Goal: Transaction & Acquisition: Purchase product/service

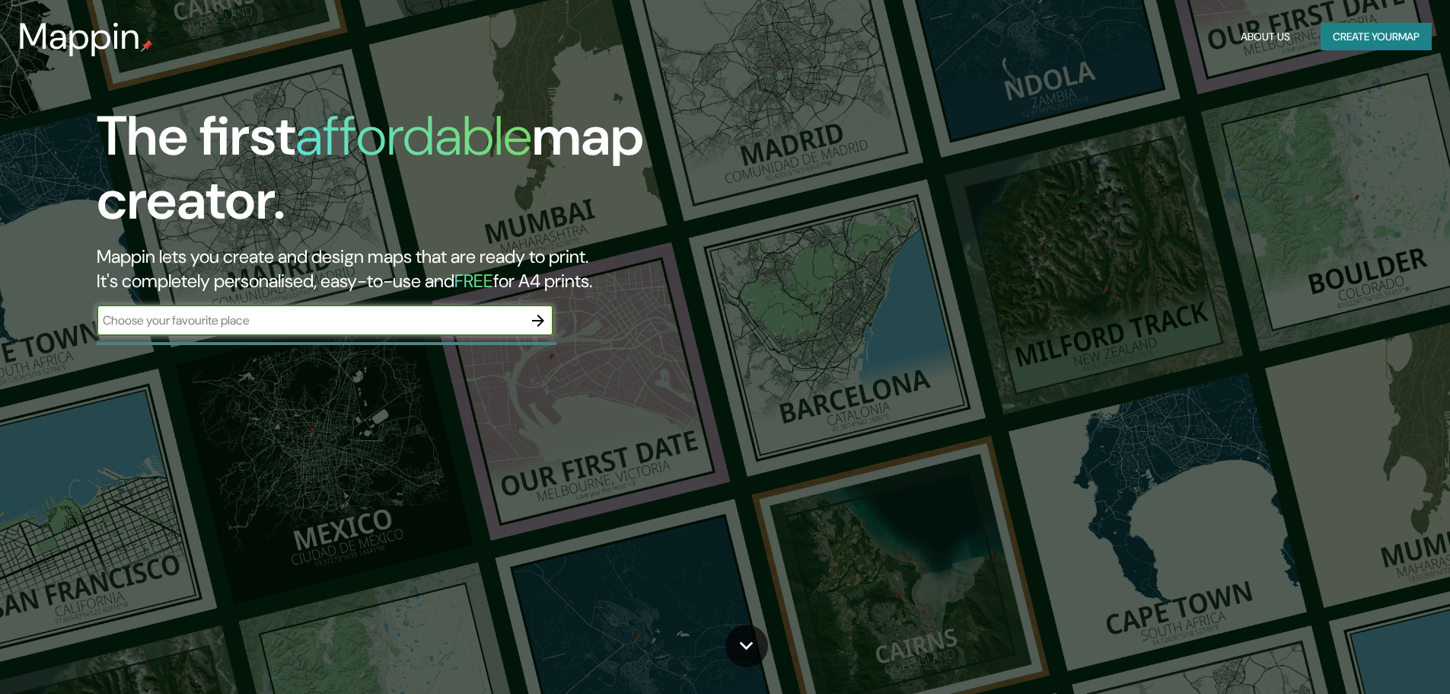
click at [282, 323] on input "text" at bounding box center [310, 320] width 426 height 18
type input "LA FLORESTA [GEOGRAPHIC_DATA]"
click at [543, 320] on icon "button" at bounding box center [538, 320] width 12 height 12
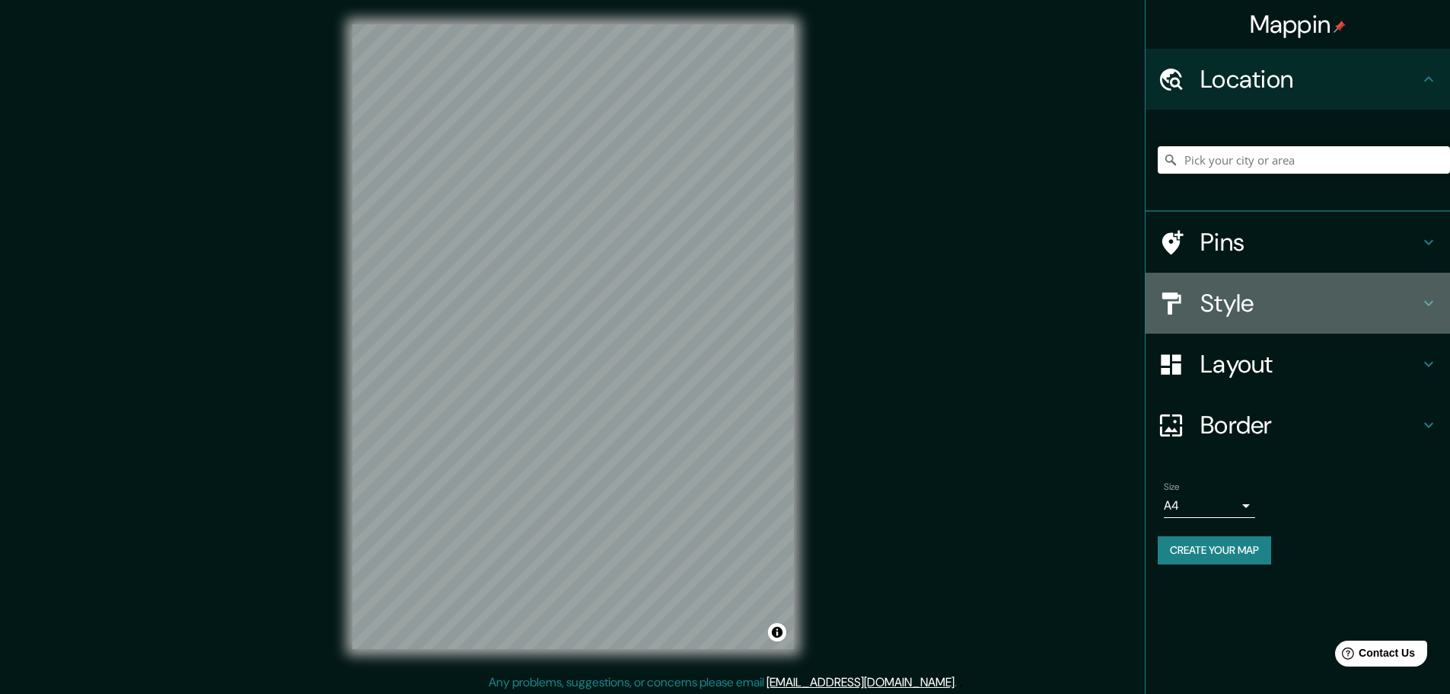
click at [1261, 308] on h4 "Style" at bounding box center [1310, 303] width 219 height 30
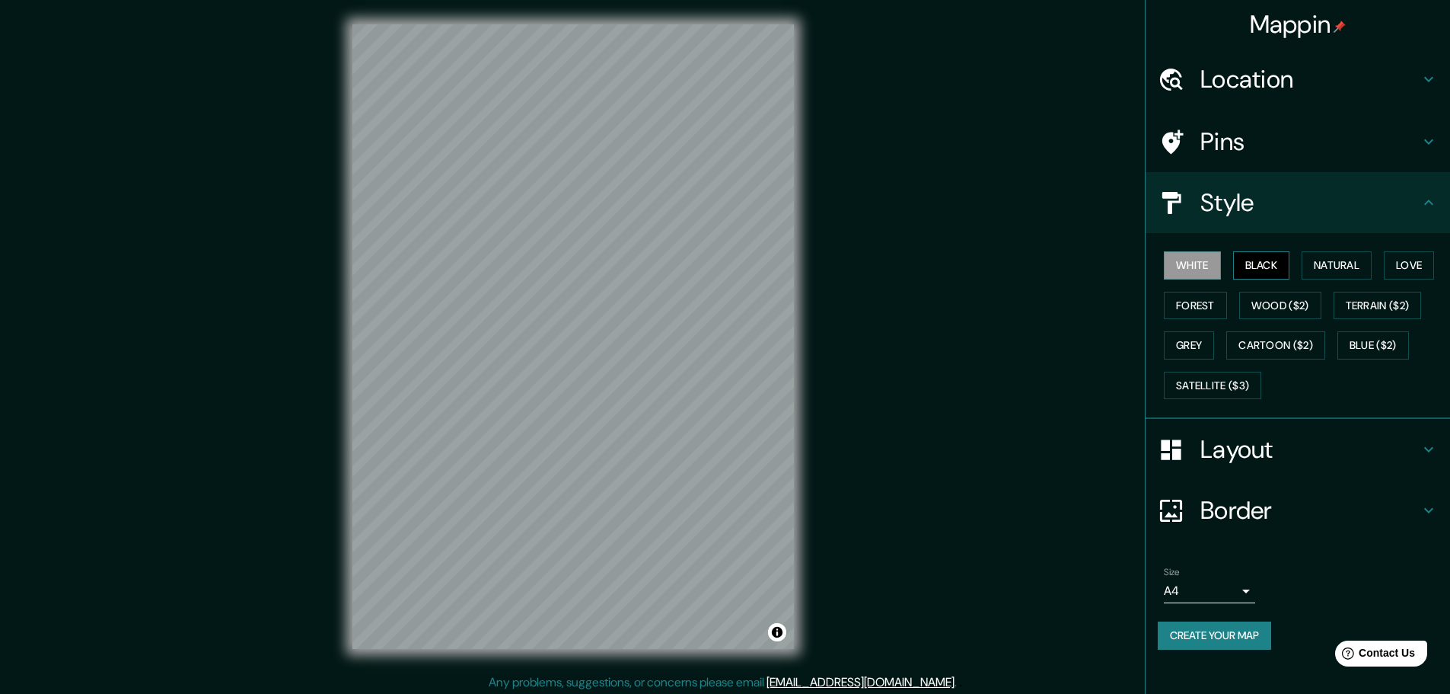
click at [1263, 261] on button "Black" at bounding box center [1261, 265] width 57 height 28
click at [1328, 262] on button "Natural" at bounding box center [1337, 265] width 70 height 28
click at [1405, 268] on button "Love" at bounding box center [1409, 265] width 50 height 28
click at [1383, 301] on button "Terrain ($2)" at bounding box center [1378, 306] width 88 height 28
click at [1366, 330] on div "White Black Natural Love Forest Wood ($2) Terrain ($2) Grey Cartoon ($2) Blue (…" at bounding box center [1304, 325] width 292 height 160
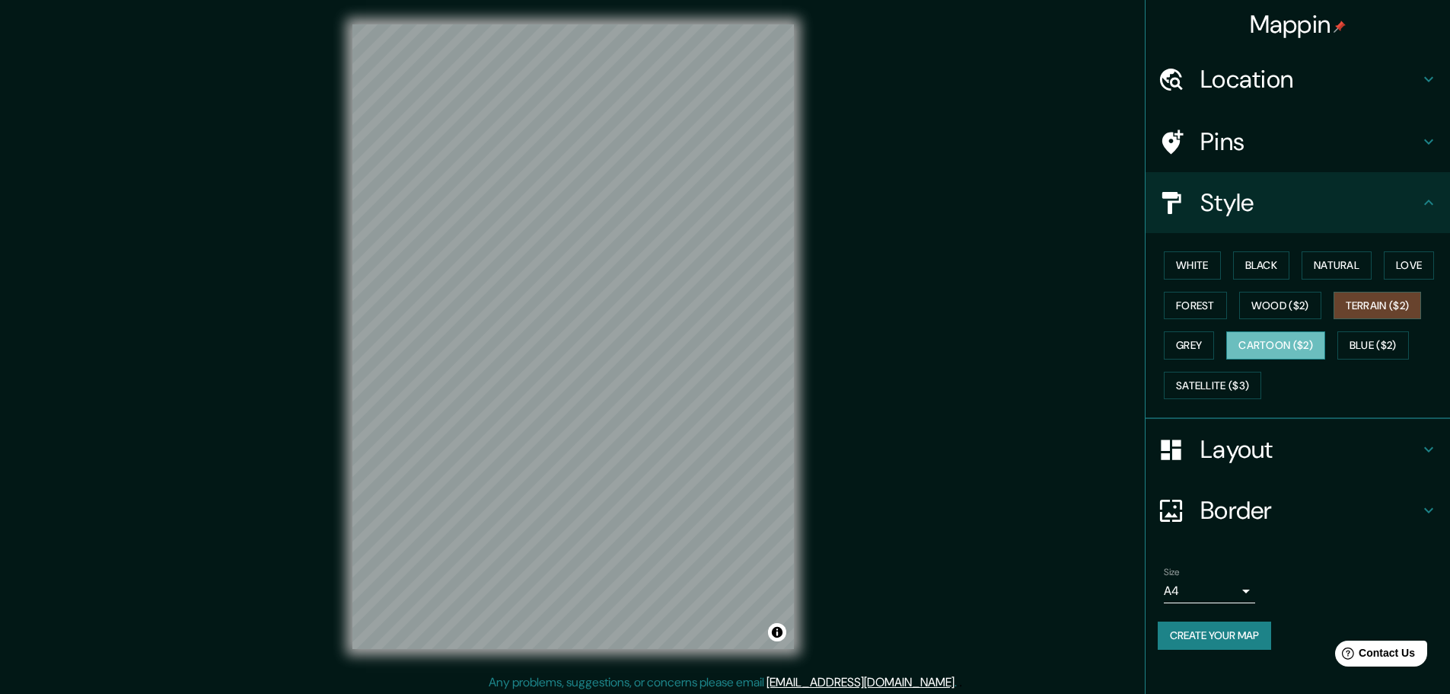
click at [1303, 345] on button "Cartoon ($2)" at bounding box center [1275, 345] width 99 height 28
click at [1169, 343] on button "Grey" at bounding box center [1189, 345] width 50 height 28
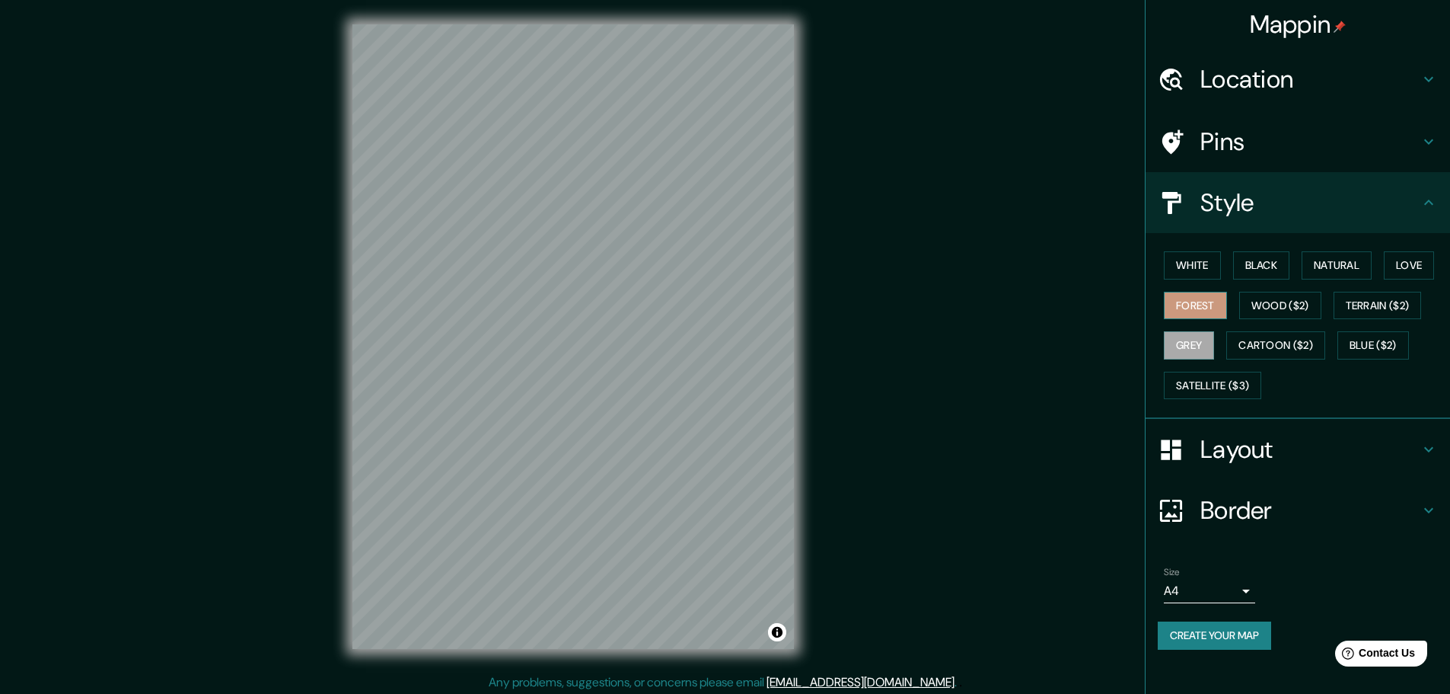
click at [1189, 308] on button "Forest" at bounding box center [1195, 306] width 63 height 28
click at [1213, 269] on button "White" at bounding box center [1192, 265] width 57 height 28
click at [1248, 128] on h4 "Pins" at bounding box center [1310, 141] width 219 height 30
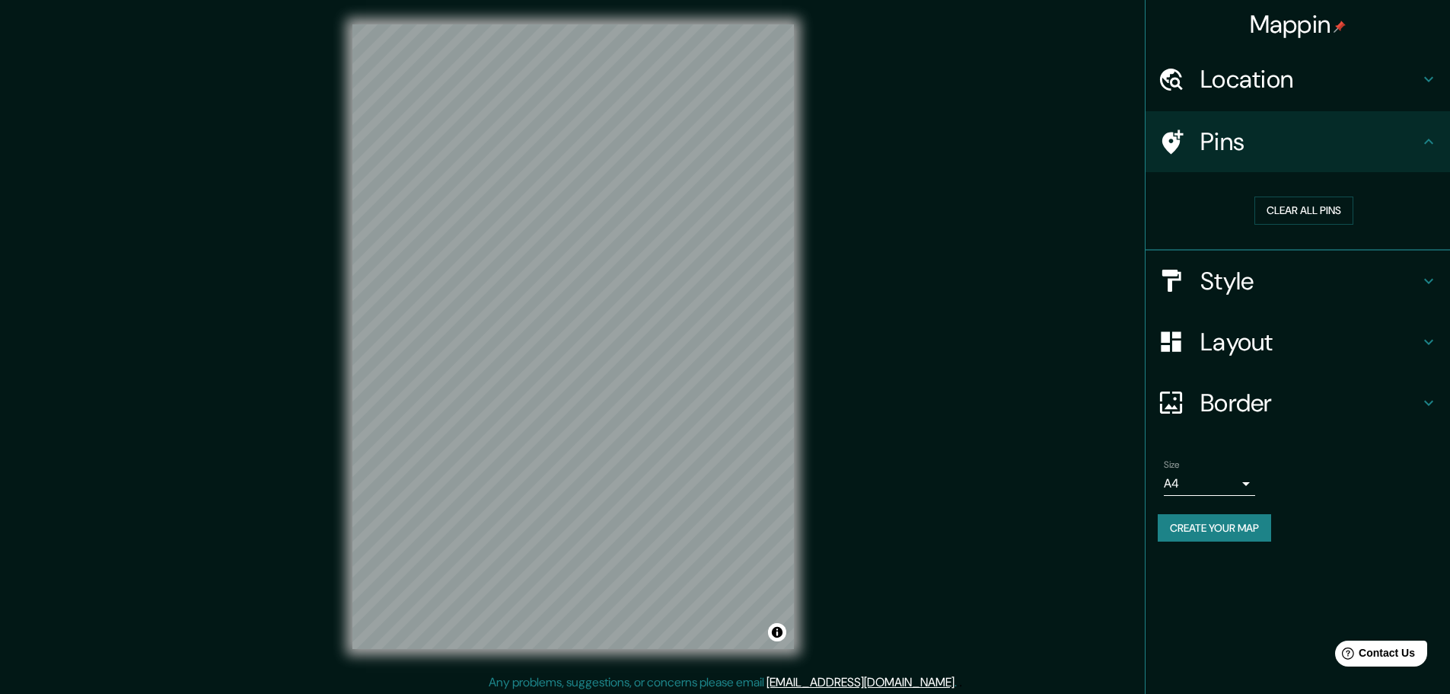
click at [1226, 78] on h4 "Location" at bounding box center [1310, 79] width 219 height 30
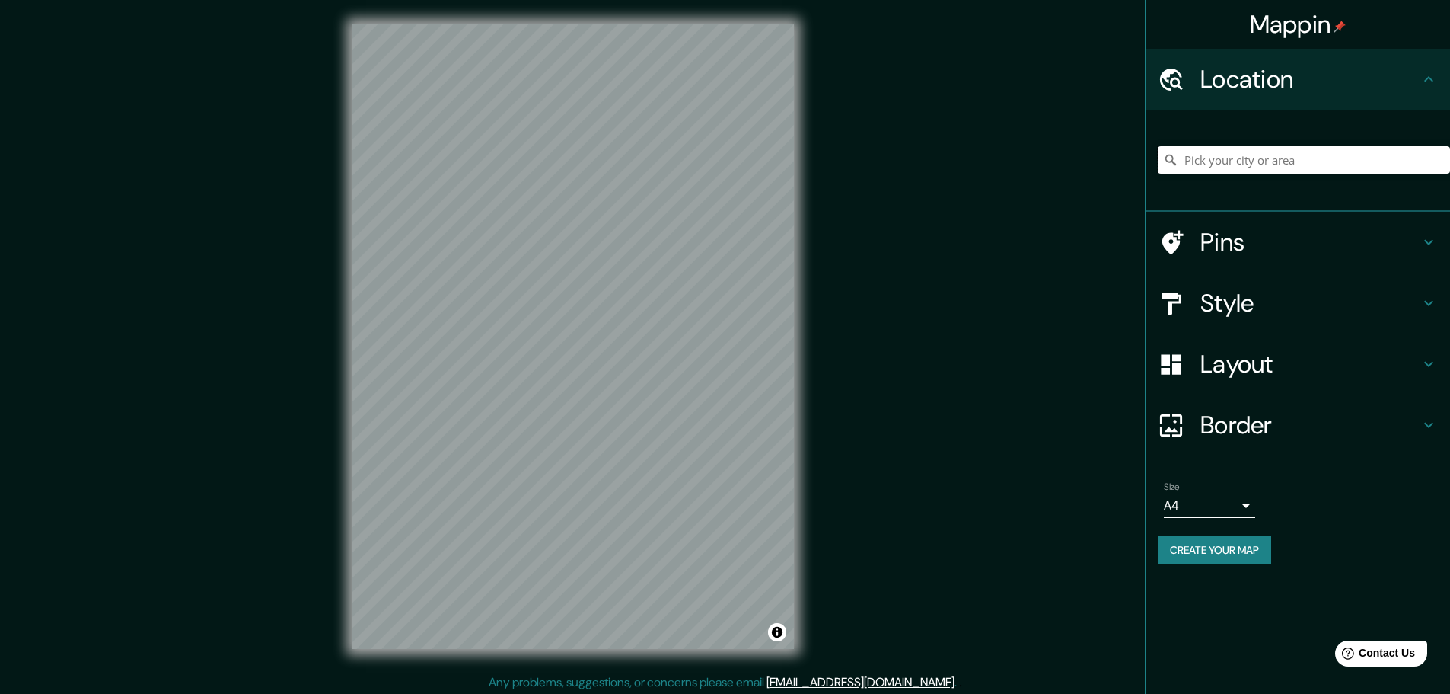
click at [1234, 164] on input "Pick your city or area" at bounding box center [1304, 159] width 292 height 27
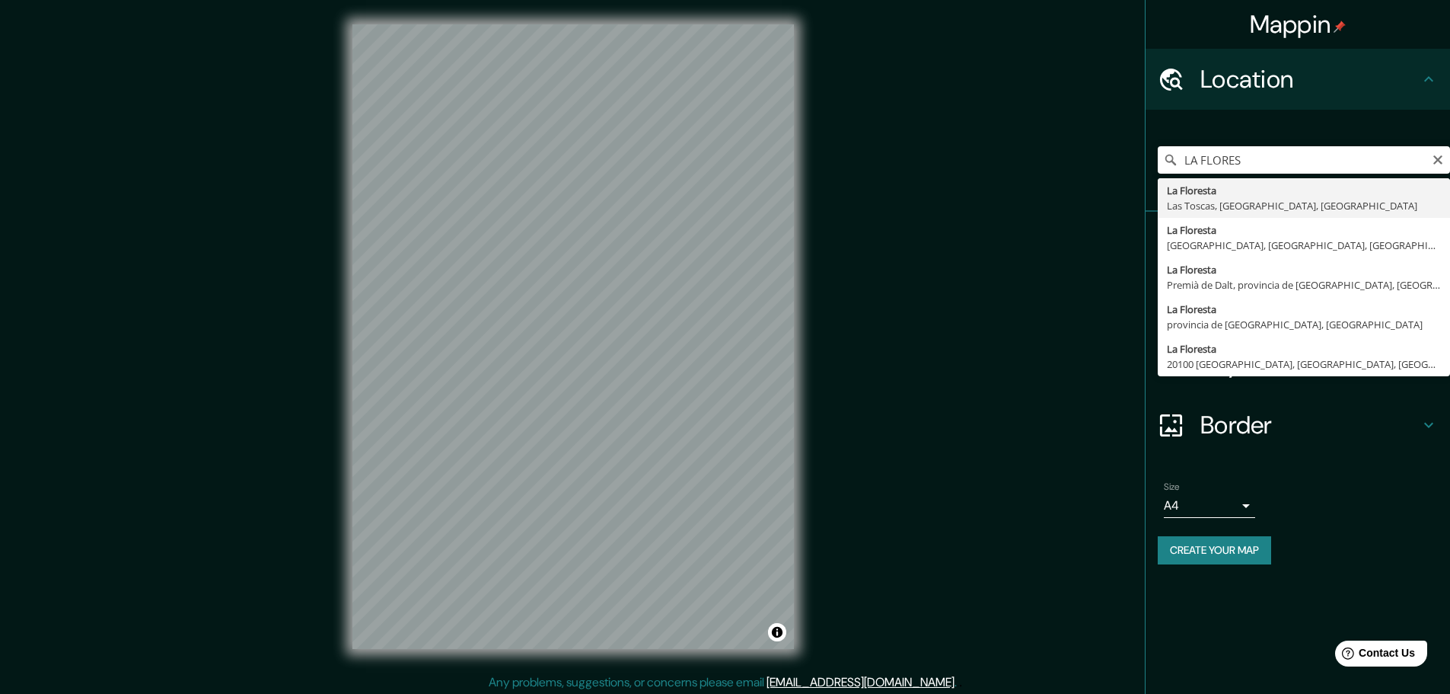
type input "La Floresta, [GEOGRAPHIC_DATA], [GEOGRAPHIC_DATA], [GEOGRAPHIC_DATA]"
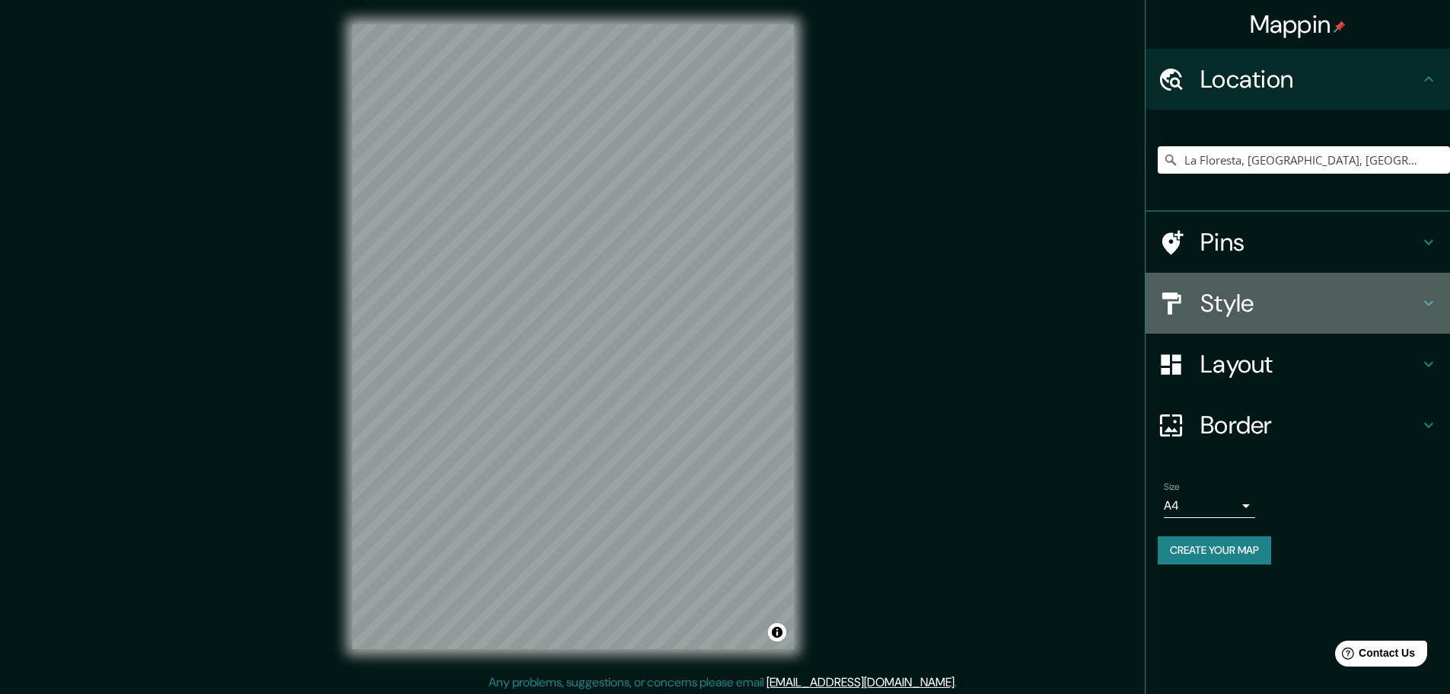
click at [1246, 313] on h4 "Style" at bounding box center [1310, 303] width 219 height 30
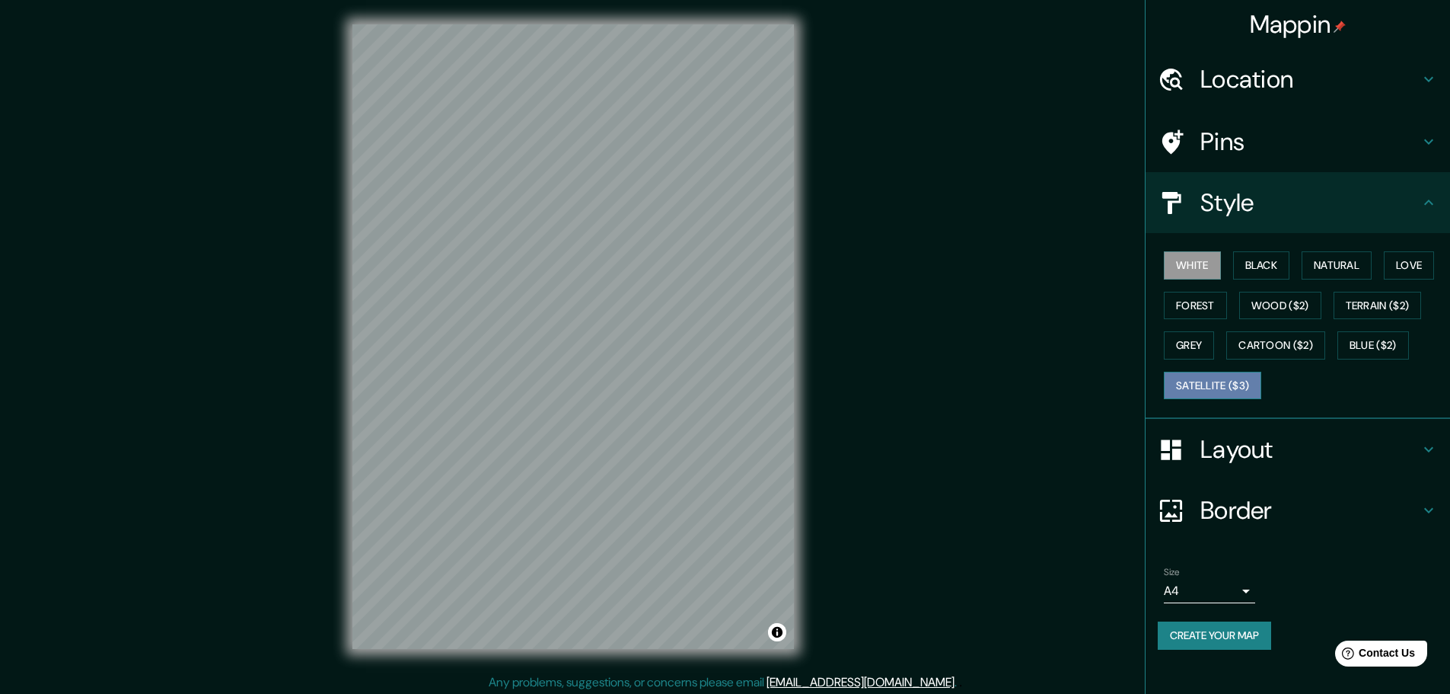
click at [1223, 385] on button "Satellite ($3)" at bounding box center [1212, 386] width 97 height 28
click at [1364, 343] on button "Blue ($2)" at bounding box center [1374, 345] width 72 height 28
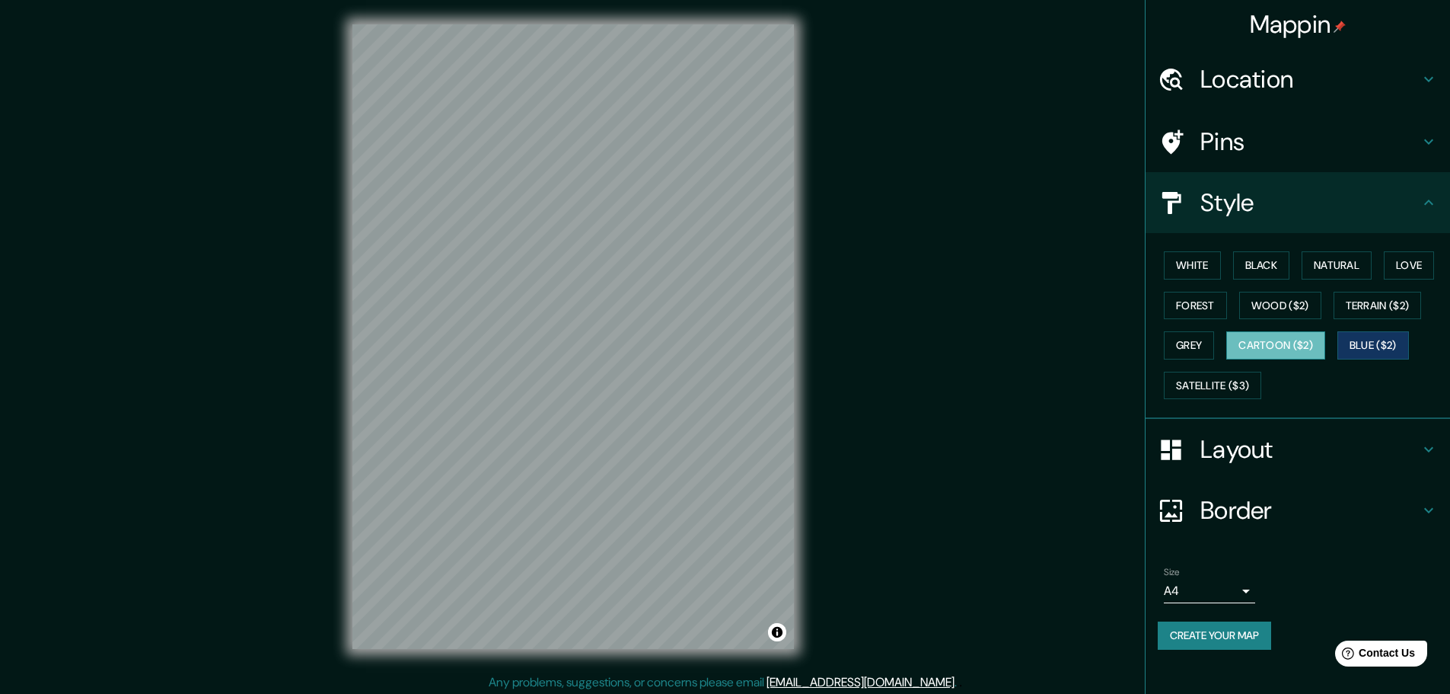
click at [1301, 339] on button "Cartoon ($2)" at bounding box center [1275, 345] width 99 height 28
click at [1192, 332] on div "White Black Natural Love Forest Wood ($2) Terrain ($2) Grey Cartoon ($2) Blue (…" at bounding box center [1304, 325] width 292 height 160
click at [1203, 347] on button "Grey" at bounding box center [1189, 345] width 50 height 28
click at [1386, 351] on button "Blue ($2)" at bounding box center [1374, 345] width 72 height 28
click at [1277, 437] on h4 "Layout" at bounding box center [1310, 449] width 219 height 30
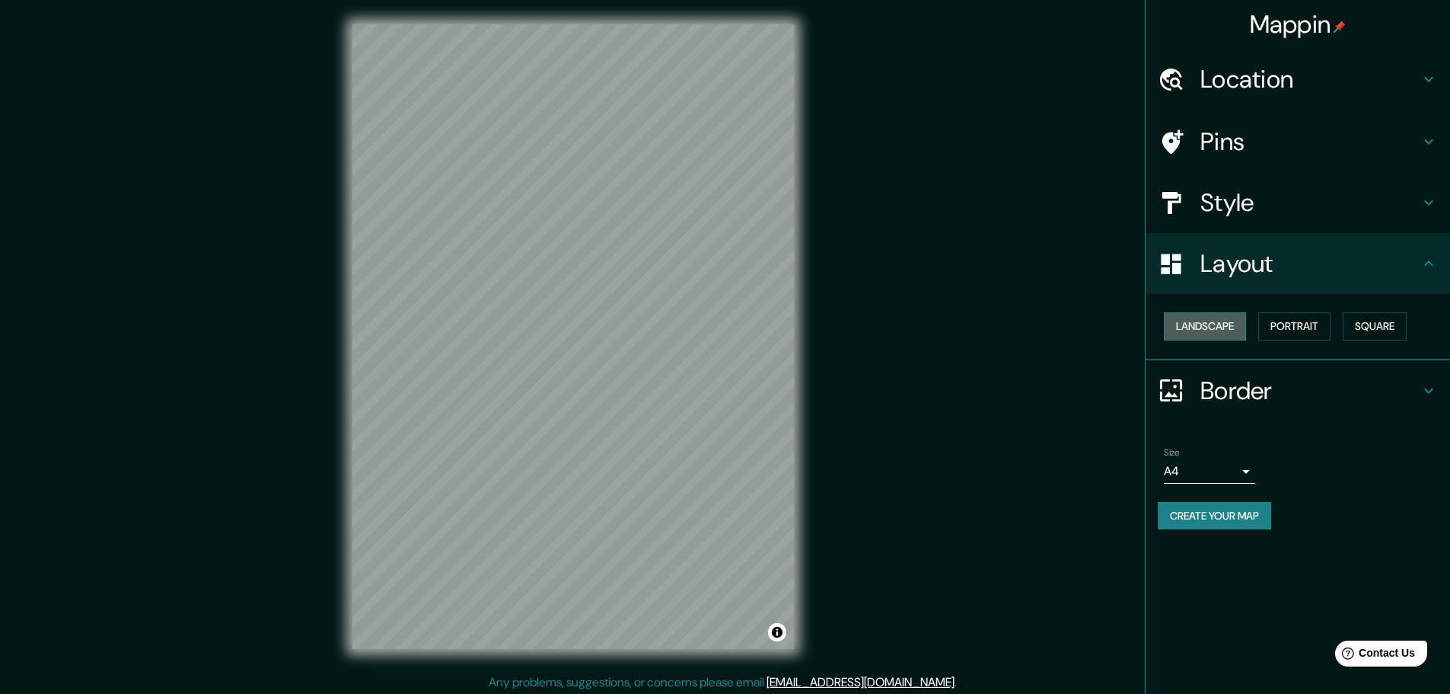
click at [1218, 327] on button "Landscape" at bounding box center [1205, 326] width 82 height 28
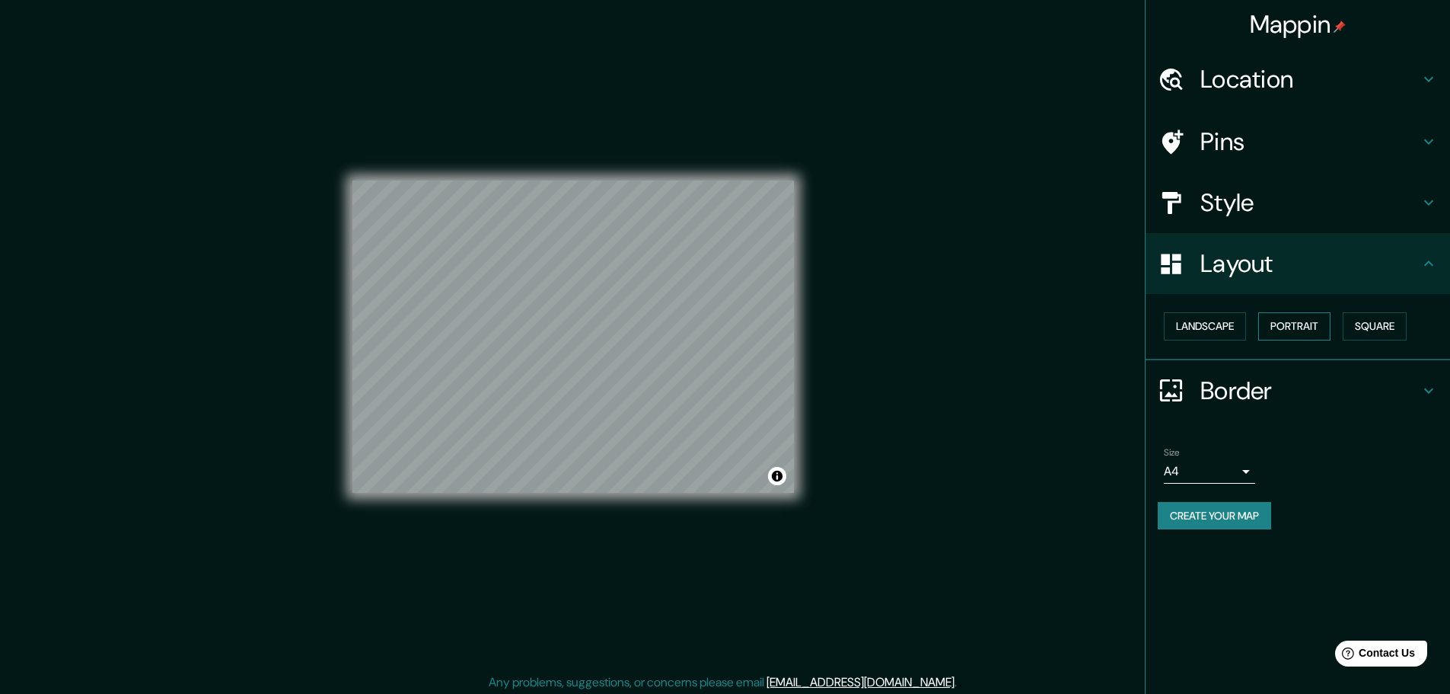
click at [1299, 330] on button "Portrait" at bounding box center [1294, 326] width 72 height 28
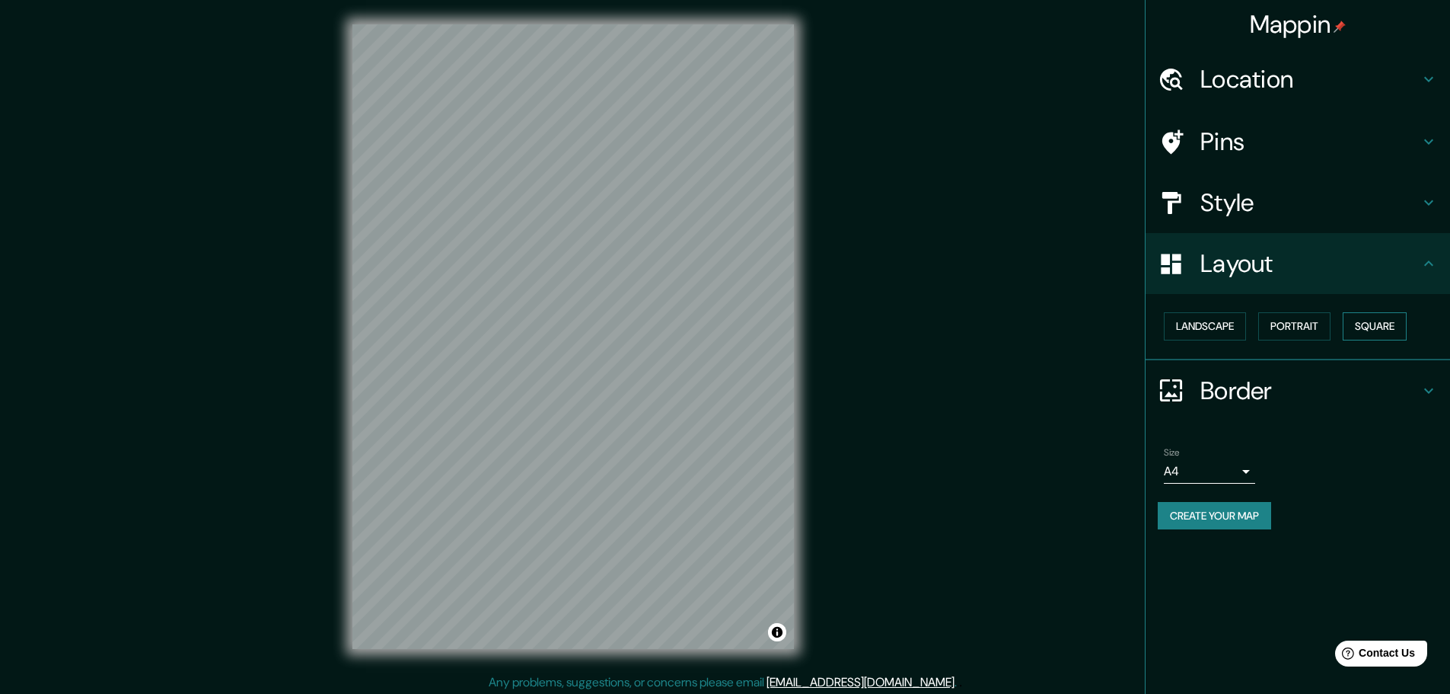
click at [1389, 323] on button "Square" at bounding box center [1375, 326] width 64 height 28
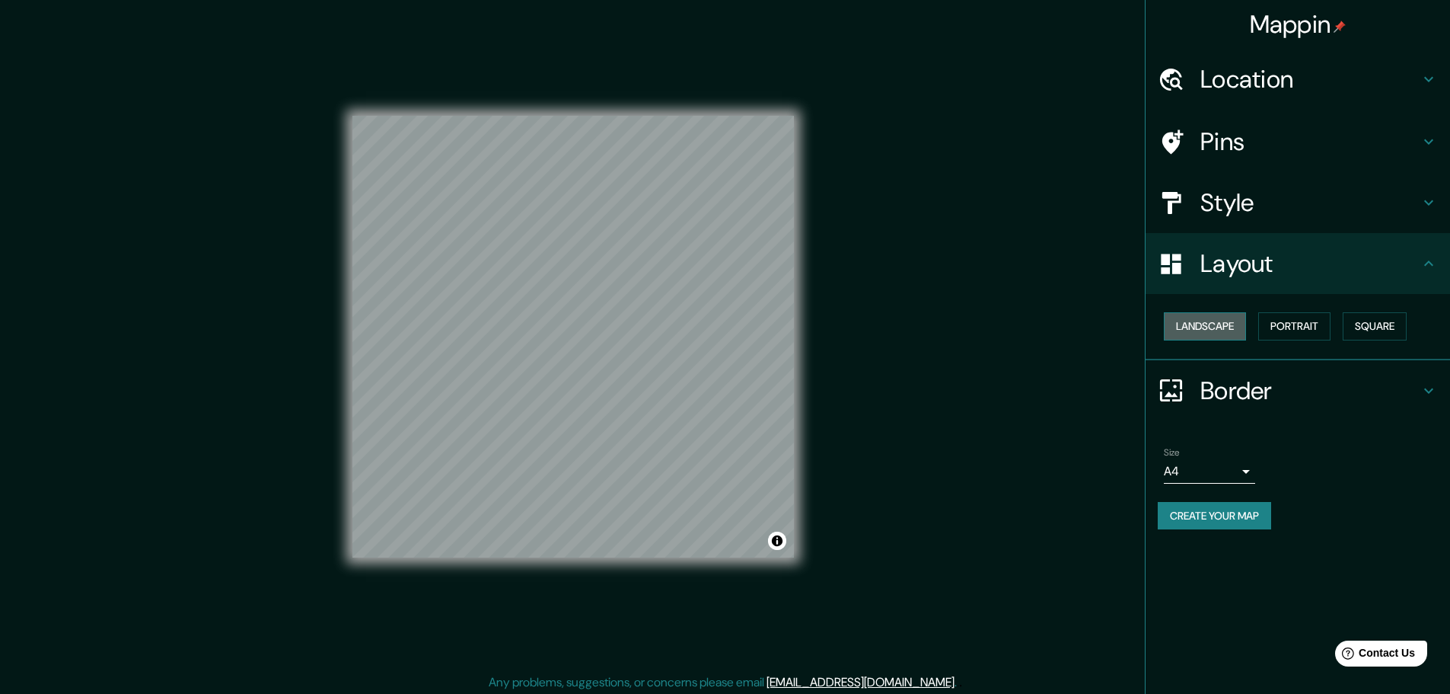
click at [1217, 320] on button "Landscape" at bounding box center [1205, 326] width 82 height 28
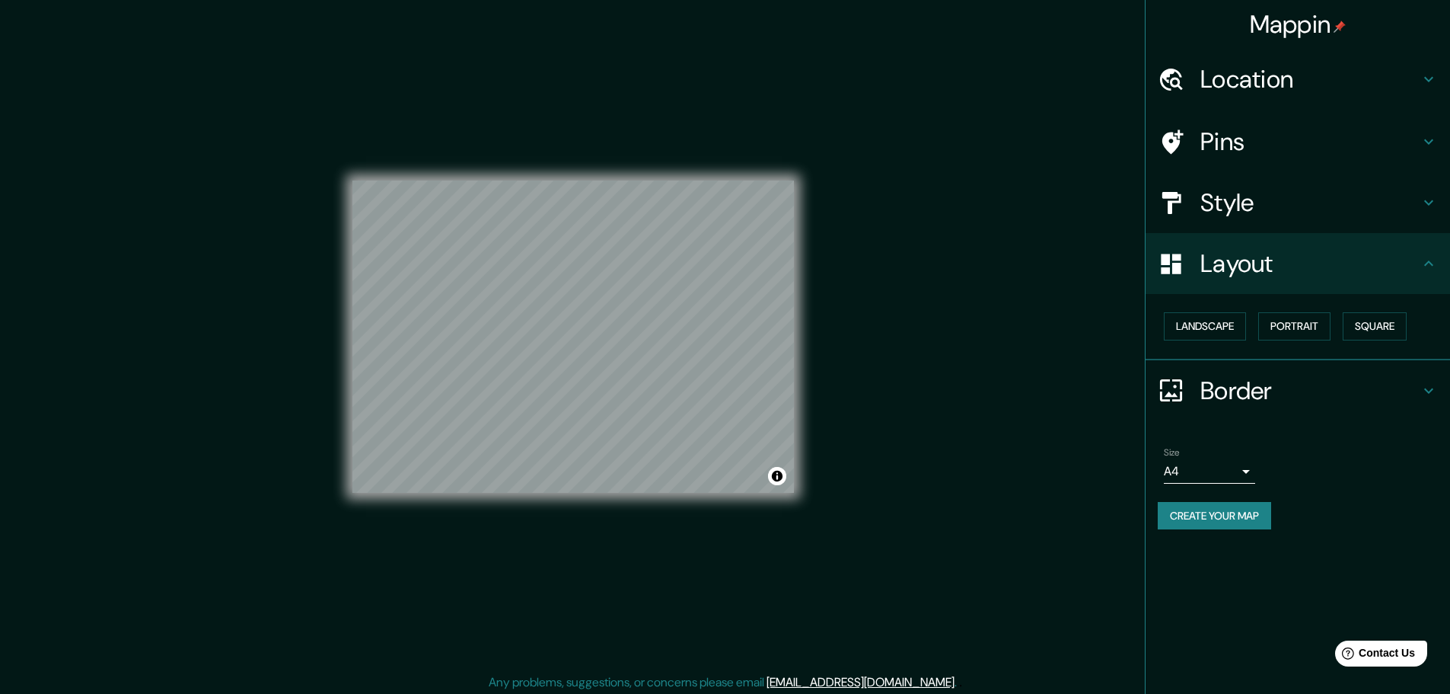
click at [1230, 386] on h4 "Border" at bounding box center [1310, 390] width 219 height 30
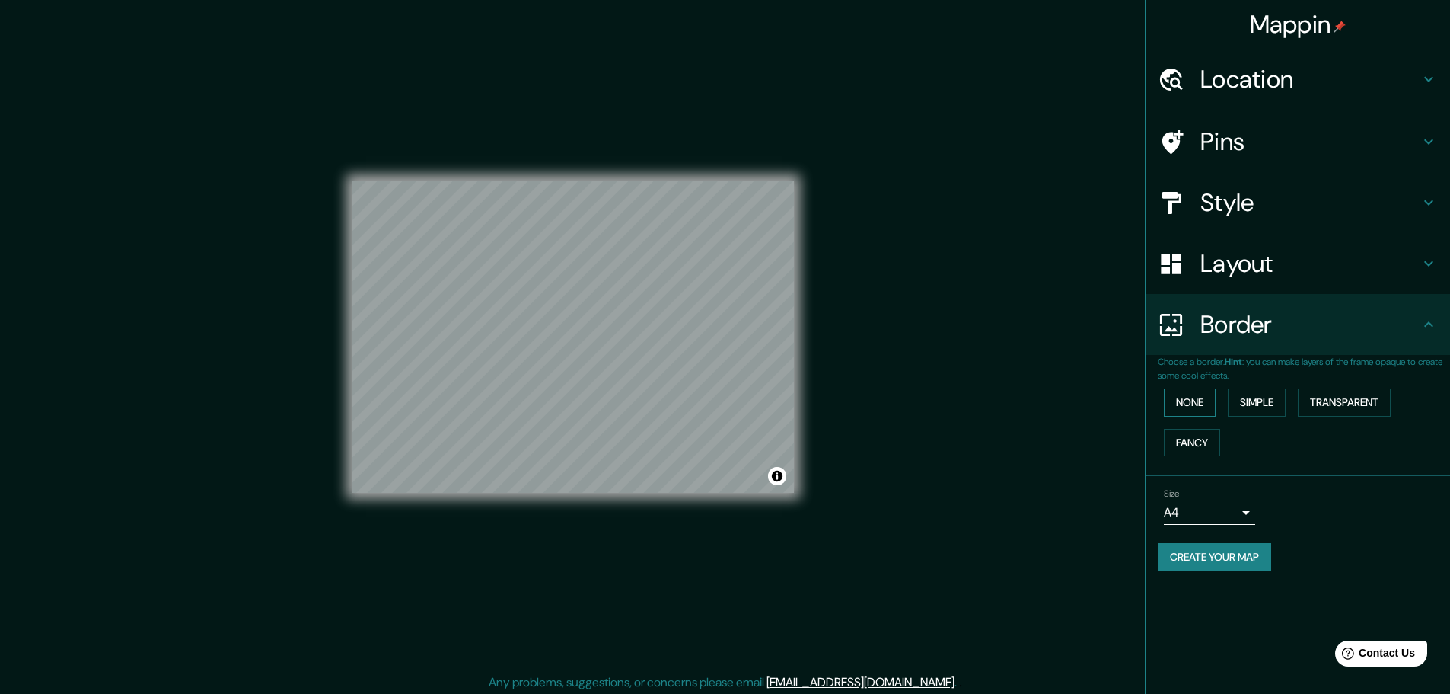
click at [1194, 409] on button "None" at bounding box center [1190, 402] width 52 height 28
click at [1259, 398] on button "Simple" at bounding box center [1257, 402] width 58 height 28
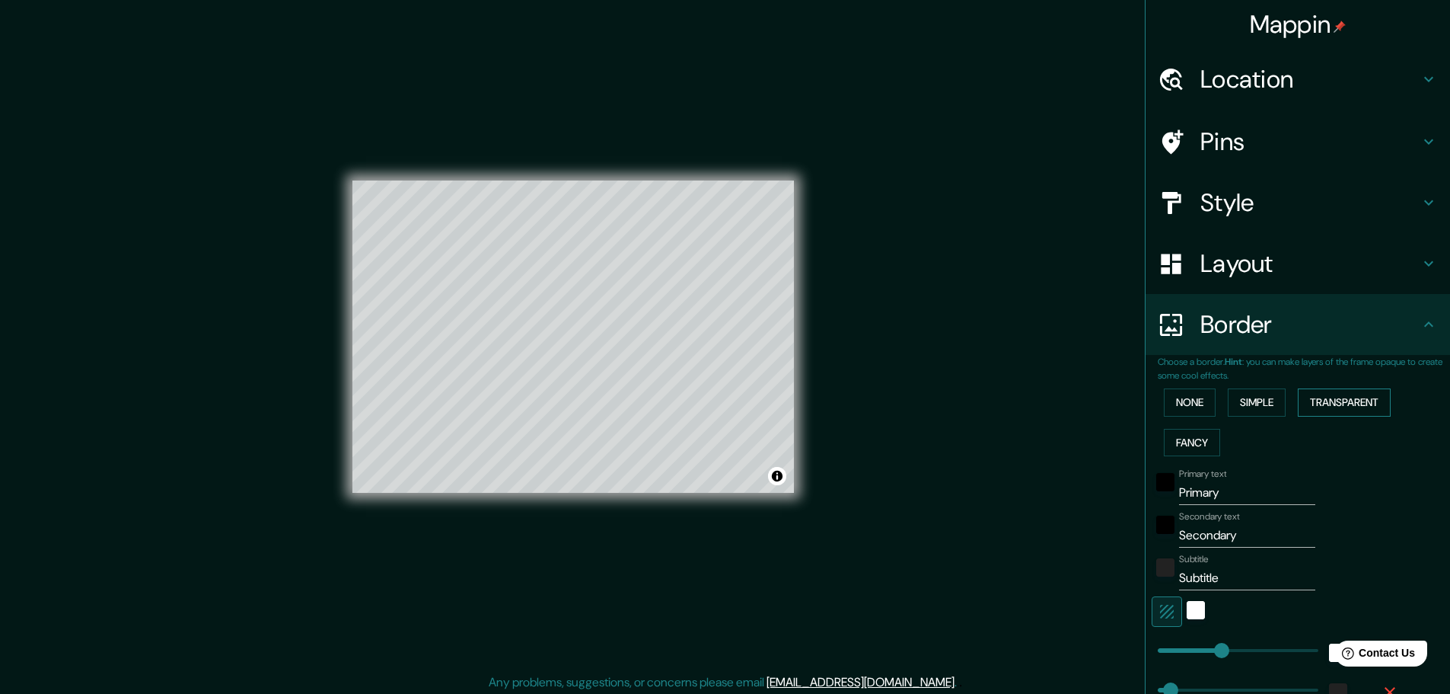
click at [1315, 402] on button "Transparent" at bounding box center [1344, 402] width 93 height 28
click at [1189, 445] on button "Fancy" at bounding box center [1192, 443] width 56 height 28
click at [1184, 407] on button "None" at bounding box center [1190, 402] width 52 height 28
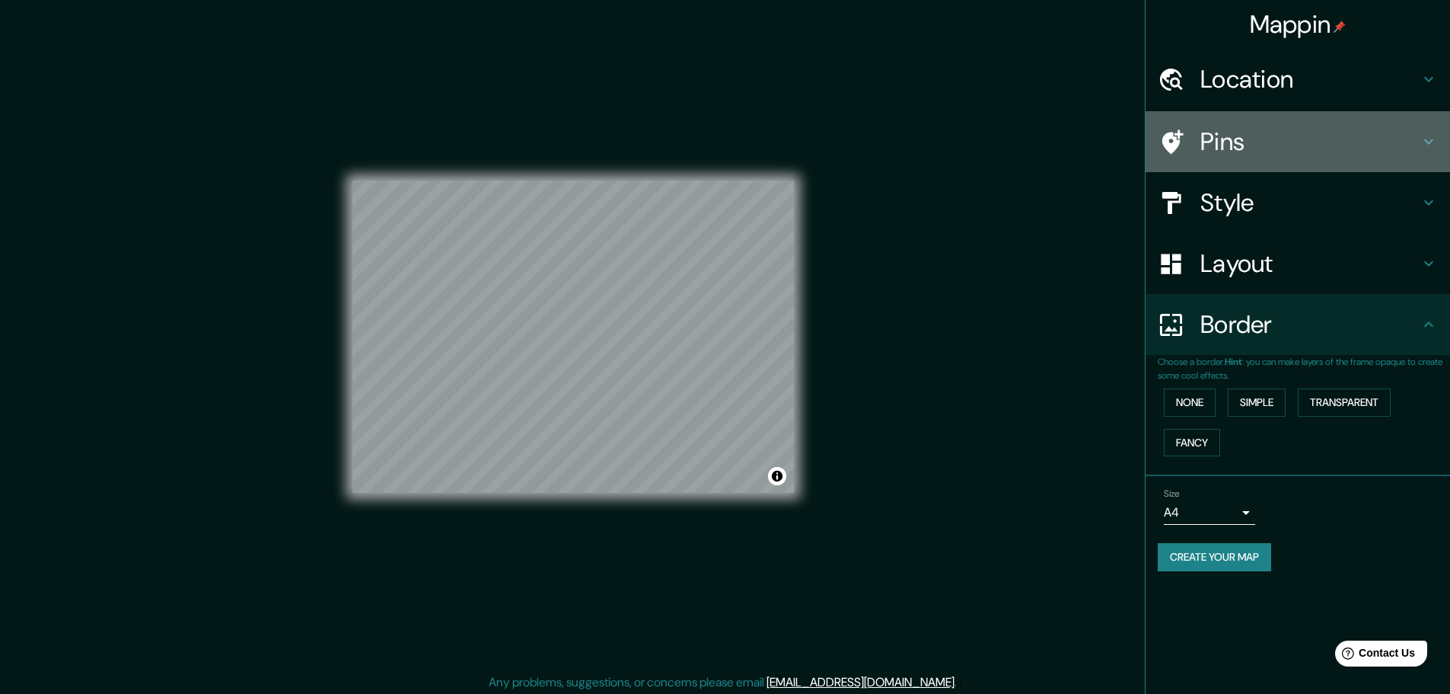
click at [1288, 129] on h4 "Pins" at bounding box center [1310, 141] width 219 height 30
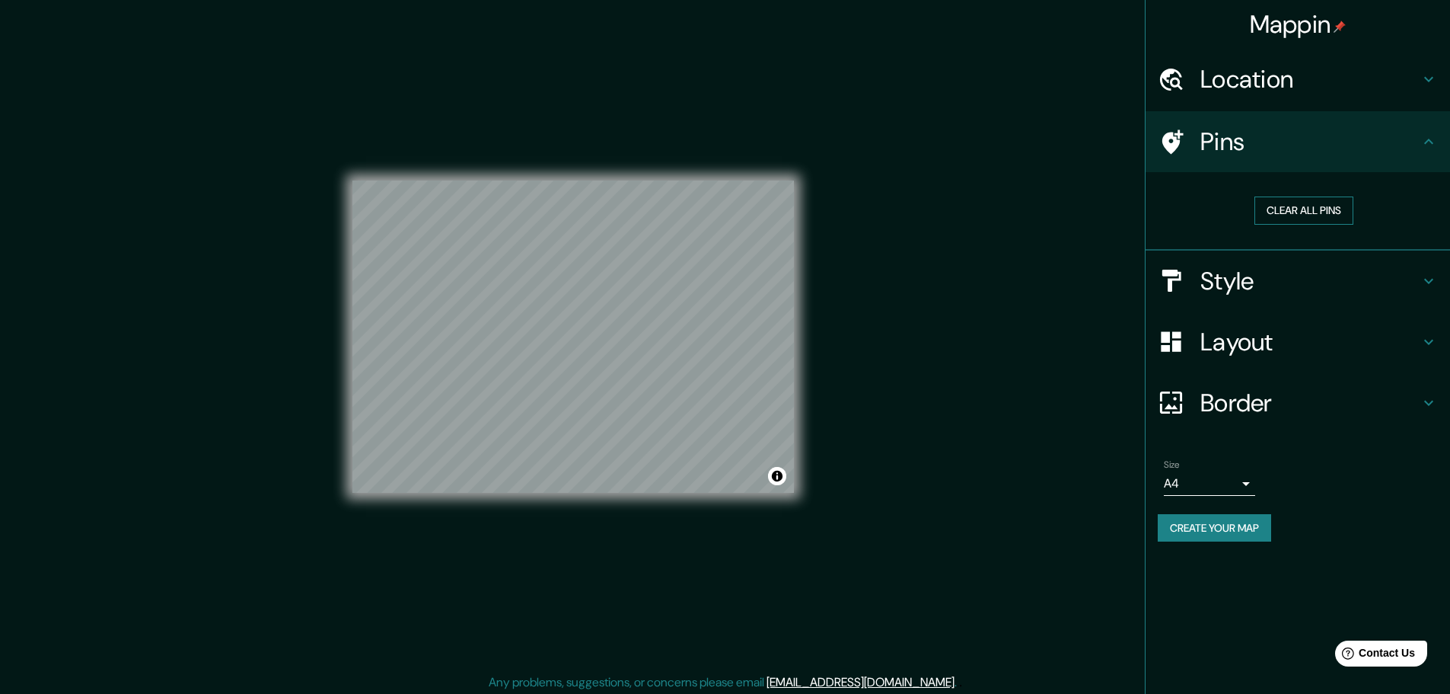
click at [1311, 204] on button "Clear all pins" at bounding box center [1304, 210] width 99 height 28
click at [1296, 212] on button "Clear all pins" at bounding box center [1304, 210] width 99 height 28
